Goal: Task Accomplishment & Management: Manage account settings

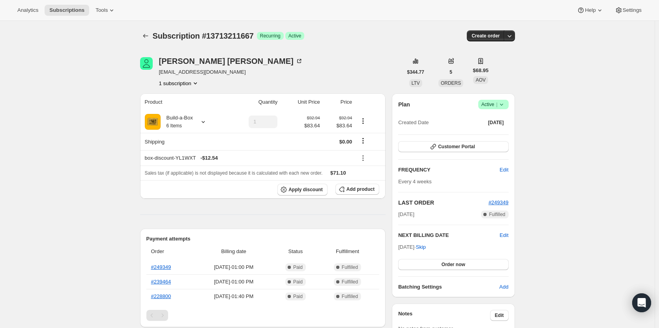
click at [484, 105] on span "Active |" at bounding box center [493, 105] width 24 height 8
click at [487, 131] on span "Cancel subscription" at bounding box center [496, 134] width 45 height 6
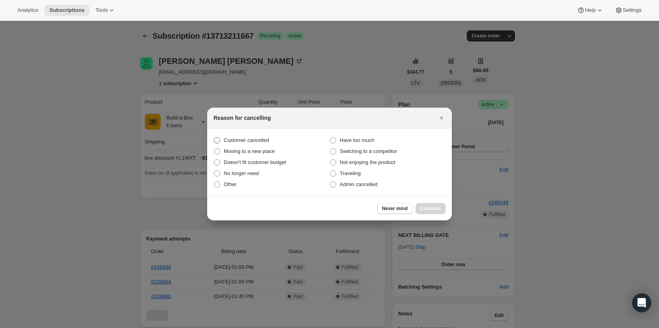
click at [222, 142] on label "Customer cancelled" at bounding box center [272, 140] width 116 height 11
click at [214, 138] on input "Customer cancelled" at bounding box center [214, 137] width 0 height 0
radio input "true"
click at [433, 212] on span "Continue" at bounding box center [430, 209] width 21 height 6
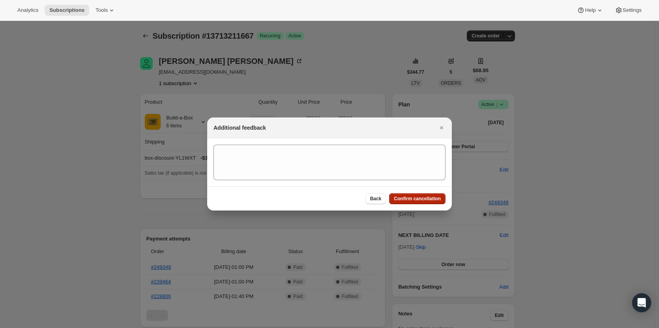
click at [425, 201] on span "Confirm cancellation" at bounding box center [417, 199] width 47 height 6
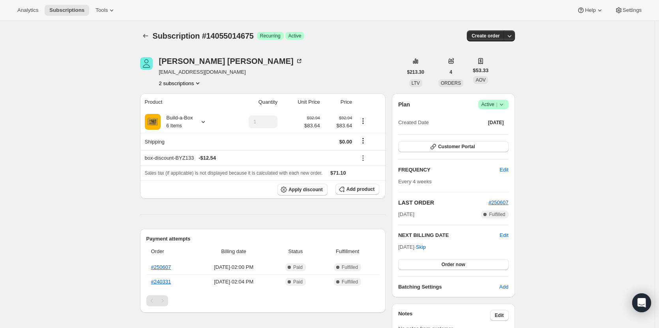
click at [199, 83] on icon "Product actions" at bounding box center [197, 83] width 3 height 2
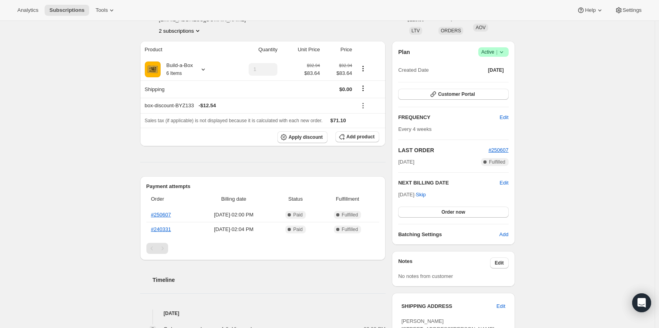
scroll to position [39, 0]
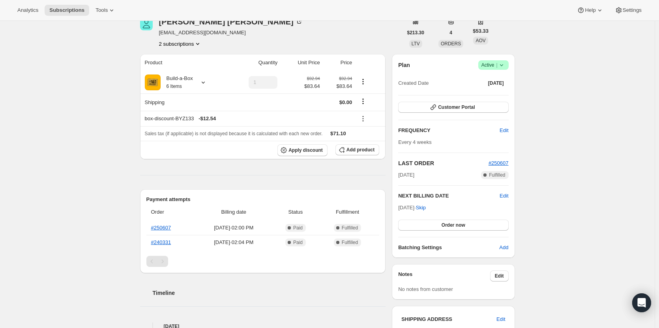
click at [185, 46] on button "2 subscriptions" at bounding box center [180, 44] width 43 height 8
click at [179, 58] on span "13878624531" at bounding box center [171, 59] width 32 height 6
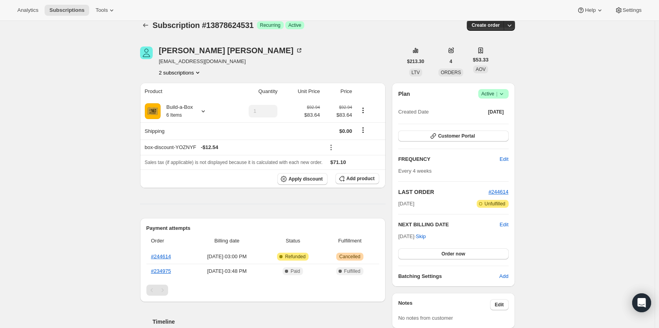
scroll to position [169, 0]
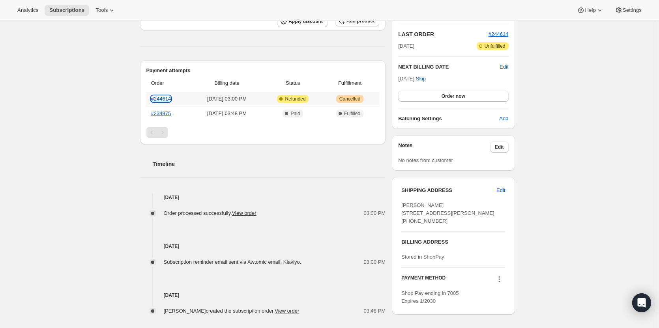
click at [167, 99] on link "#244614" at bounding box center [161, 99] width 20 height 6
